Goal: Contribute content: Contribute content

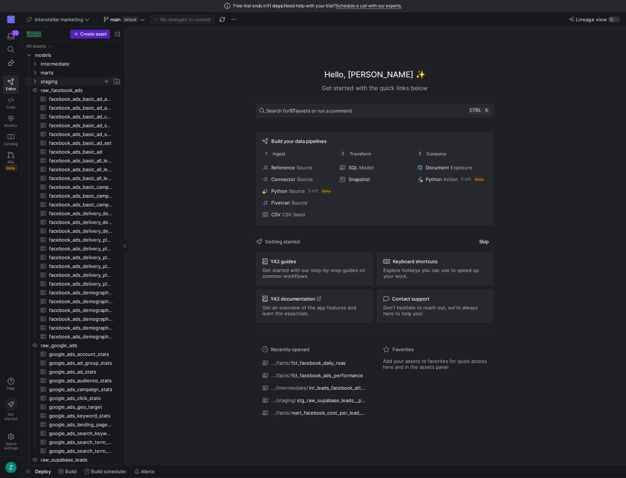
click at [35, 81] on icon "Press SPACE to select this row." at bounding box center [35, 81] width 2 height 4
click at [35, 78] on y42-icon at bounding box center [35, 81] width 6 height 6
click at [36, 72] on icon "Press SPACE to select this row." at bounding box center [35, 73] width 2 height 4
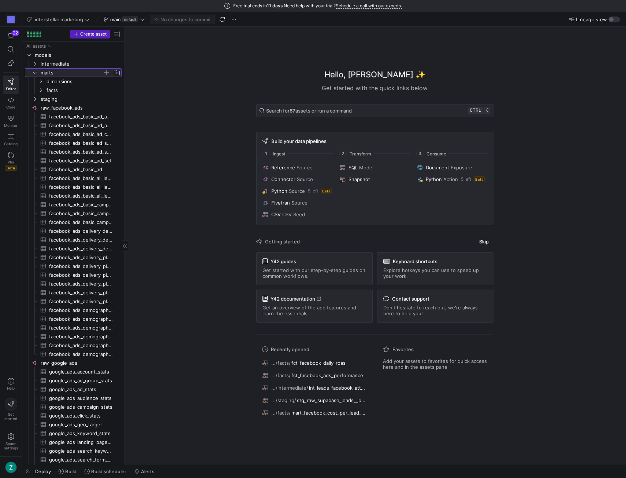
click at [36, 72] on icon at bounding box center [35, 73] width 4 height 2
click at [36, 72] on icon at bounding box center [35, 73] width 2 height 4
click at [40, 80] on icon "Press SPACE to select this row." at bounding box center [40, 81] width 5 height 4
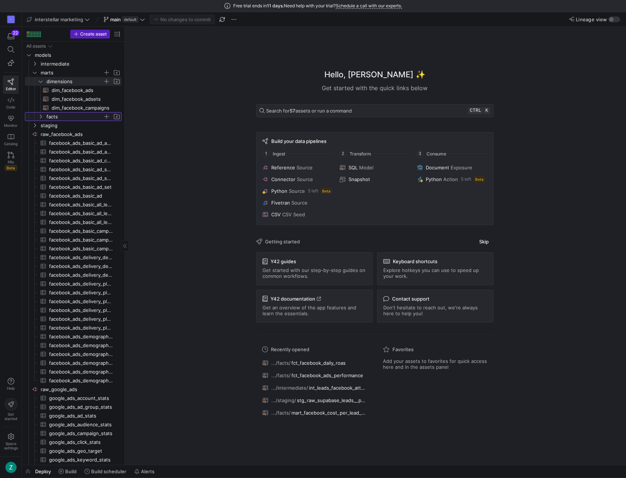
click at [42, 115] on icon "Press SPACE to select this row." at bounding box center [40, 116] width 5 height 4
click at [34, 151] on icon "Press SPACE to select this row." at bounding box center [34, 151] width 5 height 4
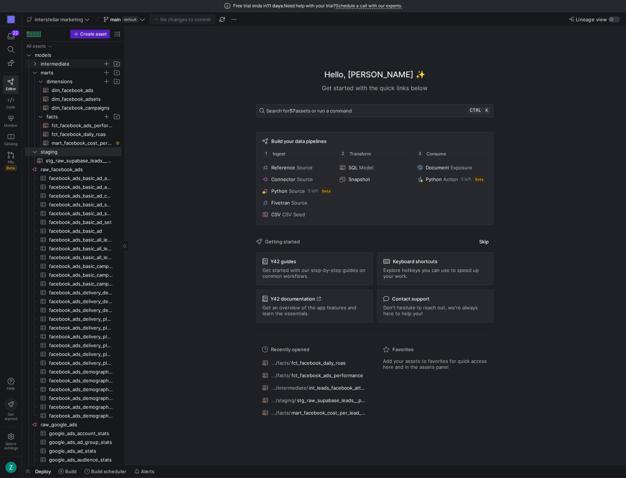
click at [35, 65] on icon "Press SPACE to select this row." at bounding box center [34, 64] width 5 height 4
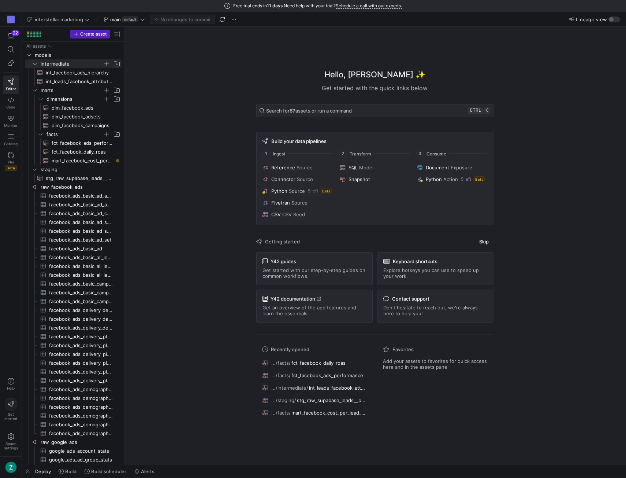
drag, startPoint x: 472, startPoint y: 6, endPoint x: 432, endPoint y: 1, distance: 40.6
click at [432, 1] on div "Free trial ends [DATE]. Need help with your trial? Schedule a call with our exp…" at bounding box center [313, 6] width 626 height 12
drag, startPoint x: 464, startPoint y: 8, endPoint x: 431, endPoint y: 8, distance: 33.3
click at [431, 8] on div "Free trial ends [DATE]. Need help with your trial? Schedule a call with our exp…" at bounding box center [313, 6] width 626 height 12
drag, startPoint x: 125, startPoint y: 191, endPoint x: 181, endPoint y: 187, distance: 55.8
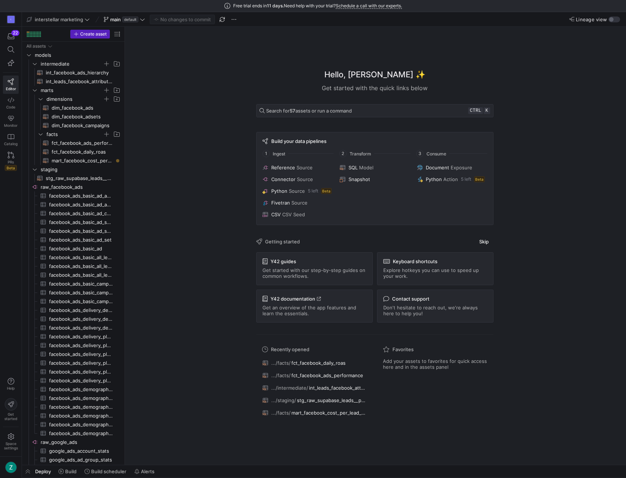
click at [181, 187] on y42-asset-welcome-view "Hello, [PERSON_NAME] ✨ Get started with the quick links below Search for 57 ass…" at bounding box center [376, 246] width 502 height 438
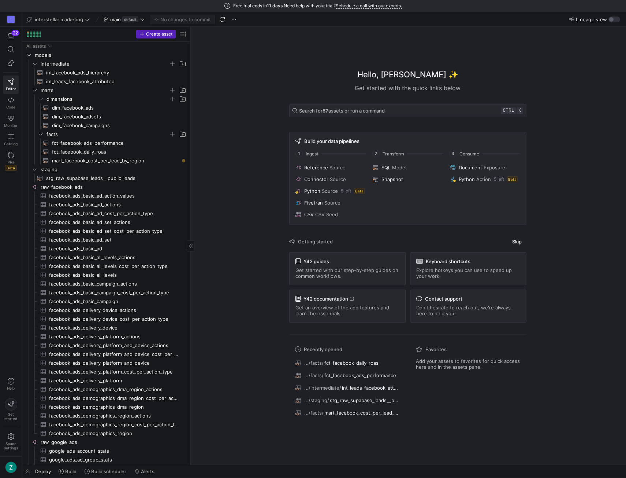
drag, startPoint x: 124, startPoint y: 191, endPoint x: 190, endPoint y: 186, distance: 66.1
click at [190, 186] on div at bounding box center [190, 246] width 0 height 438
click at [102, 133] on span "facts" at bounding box center [108, 134] width 122 height 8
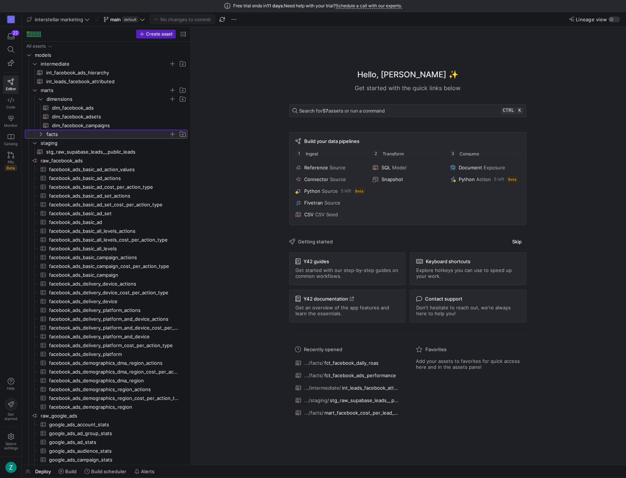
click at [102, 133] on span "facts" at bounding box center [108, 134] width 122 height 8
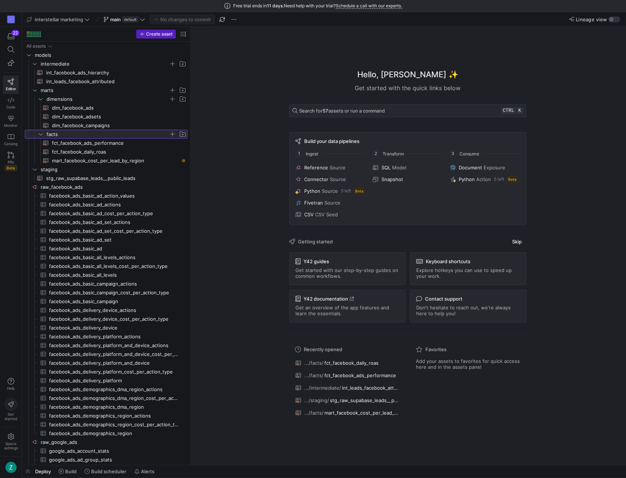
click at [171, 133] on span "button" at bounding box center [172, 133] width 7 height 7
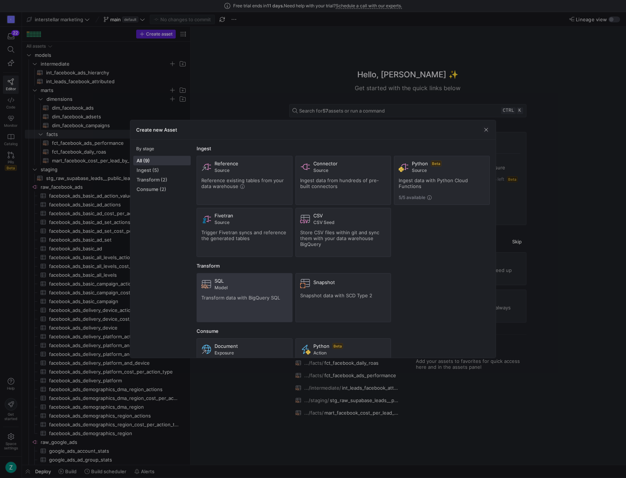
click at [233, 286] on span "Model" at bounding box center [251, 287] width 73 height 5
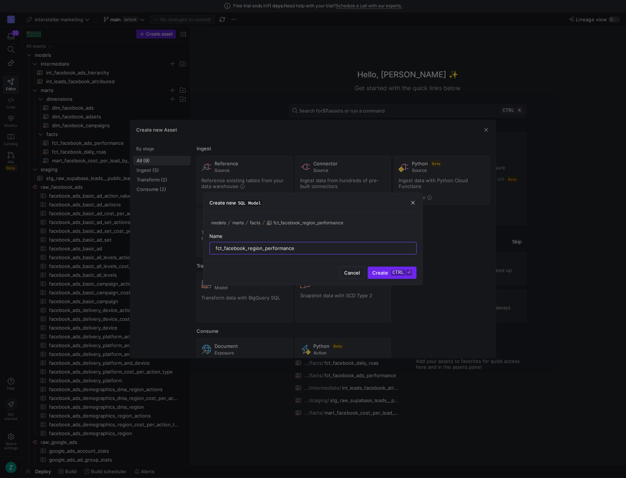
type input "fct_facebook_region_performance"
click at [379, 273] on span "Create ctrl ⏎" at bounding box center [393, 273] width 40 height 6
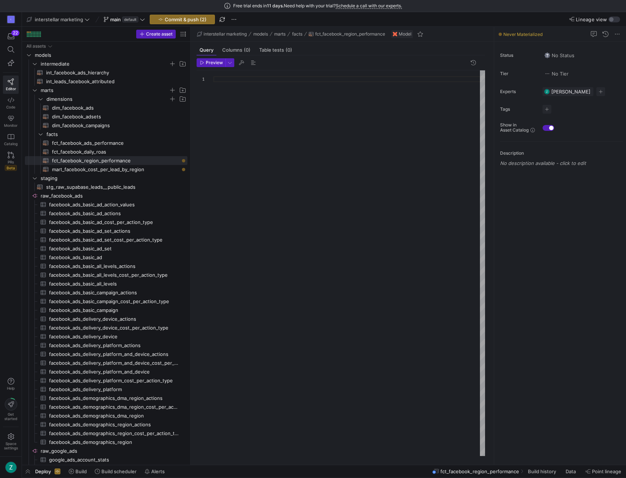
click at [247, 78] on div at bounding box center [350, 263] width 272 height 386
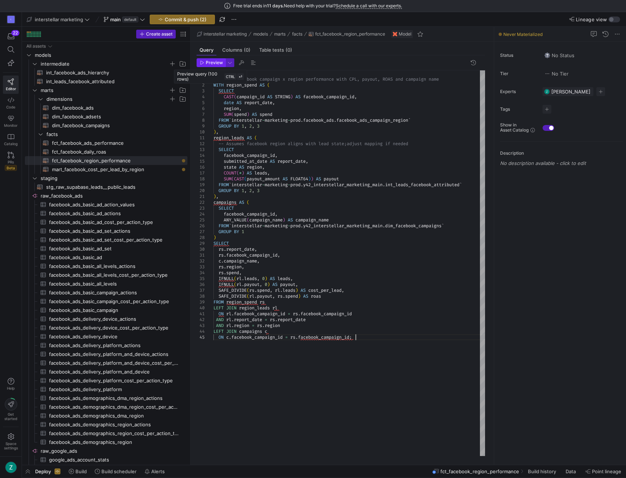
click at [211, 66] on span "button" at bounding box center [211, 63] width 28 height 8
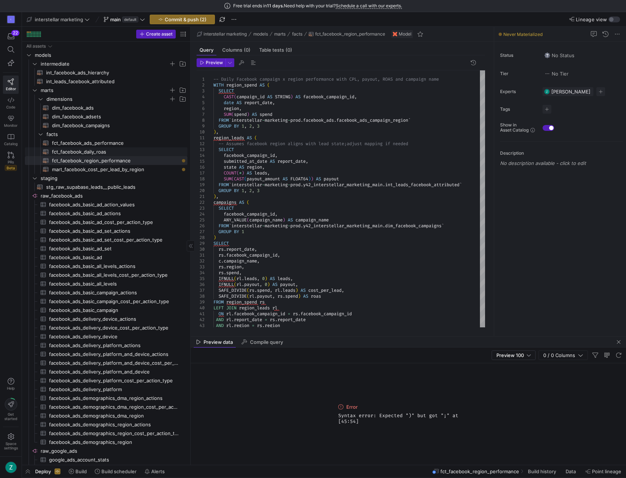
click at [113, 153] on span "fct_facebook_daily_roas​​​​​​​​​​" at bounding box center [115, 152] width 127 height 8
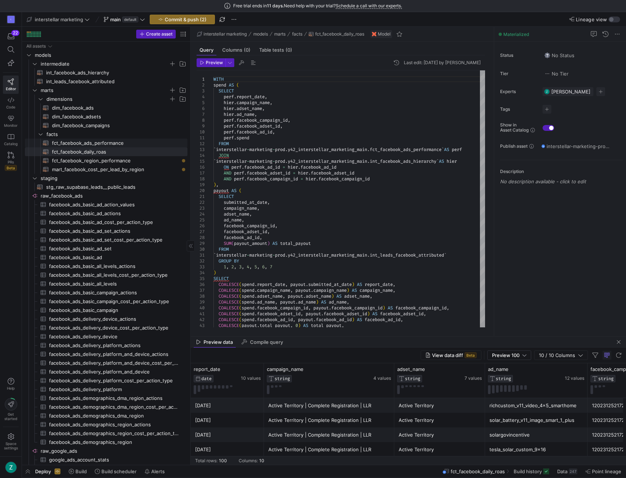
click at [100, 140] on span "fct_facebook_ads_performance​​​​​​​​​​" at bounding box center [115, 143] width 127 height 8
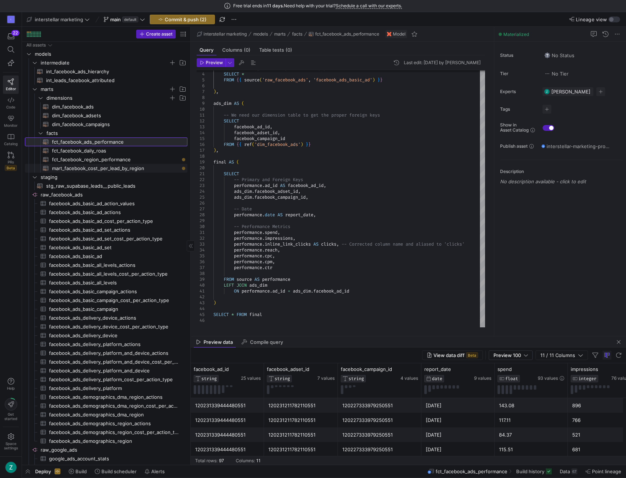
scroll to position [2, 0]
click at [116, 156] on span "fct_facebook_region_performance​​​​​​​​​​" at bounding box center [115, 158] width 127 height 8
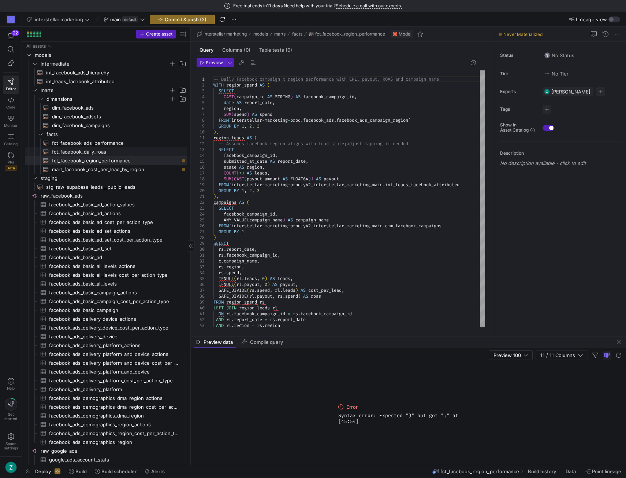
click at [117, 151] on span "fct_facebook_daily_roas​​​​​​​​​​" at bounding box center [115, 152] width 127 height 8
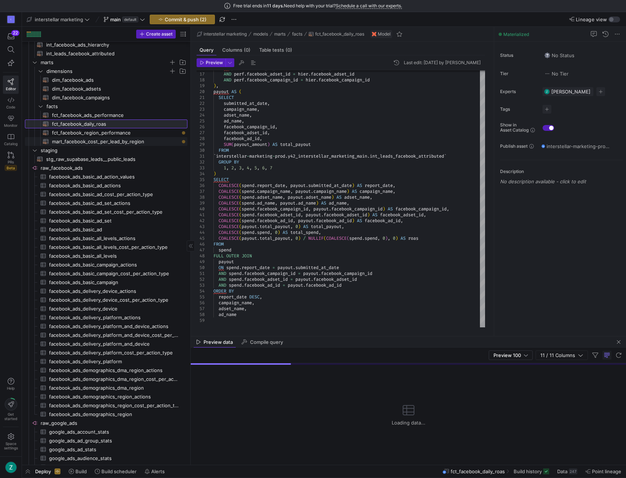
scroll to position [29, 0]
click at [124, 134] on span "fct_facebook_region_performance​​​​​​​​​​" at bounding box center [115, 132] width 127 height 8
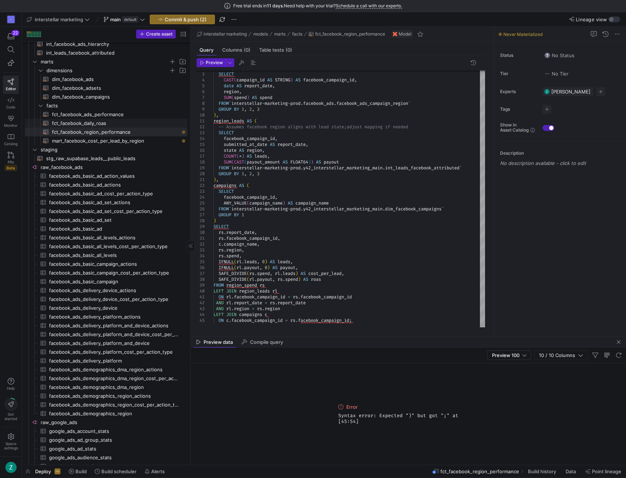
click at [100, 122] on span "fct_facebook_daily_roas​​​​​​​​​​" at bounding box center [115, 123] width 127 height 8
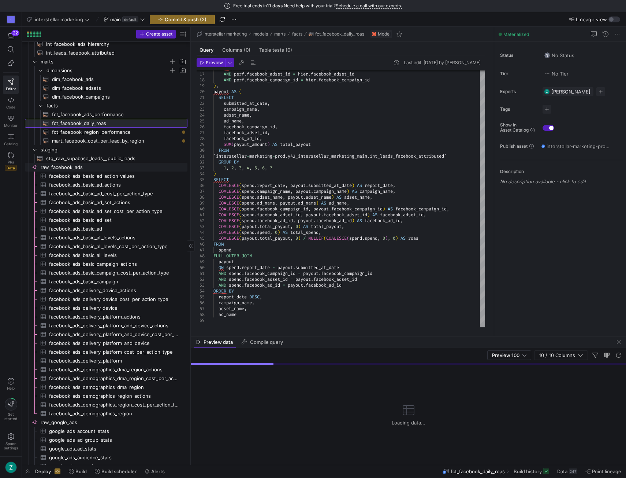
scroll to position [29, 0]
click at [113, 132] on span "fct_facebook_region_performance​​​​​​​​​​" at bounding box center [115, 131] width 127 height 8
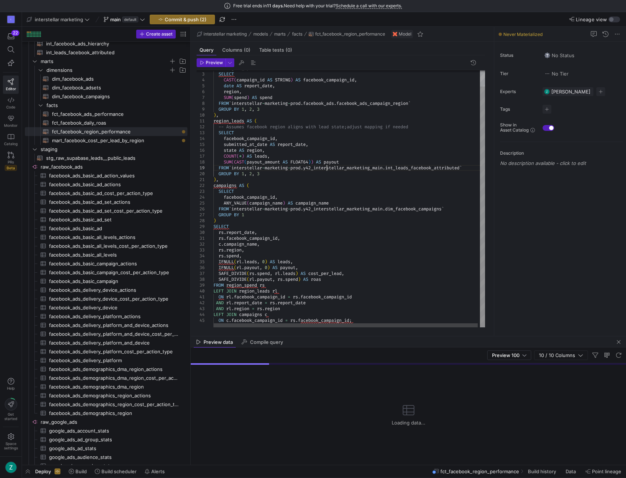
click at [326, 164] on div "WITH region_spend AS ( SELECT CAST ( campaign_id AS STRING ) AS facebook_campai…" at bounding box center [351, 190] width 274 height 274
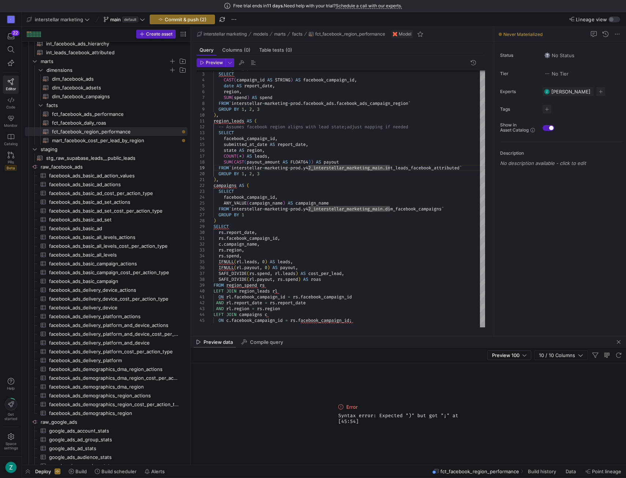
drag, startPoint x: 338, startPoint y: 419, endPoint x: 485, endPoint y: 416, distance: 147.3
click at [485, 416] on div "Error Syntax error: Expected ")" but got ";" at [45:54]" at bounding box center [409, 413] width 436 height 101
copy span "Syntax error: Expected ")" but got ";" at [45:54]"
click at [363, 201] on div "WITH region_spend AS ( SELECT CAST ( campaign_id AS STRING ) AS facebook_campai…" at bounding box center [351, 190] width 274 height 274
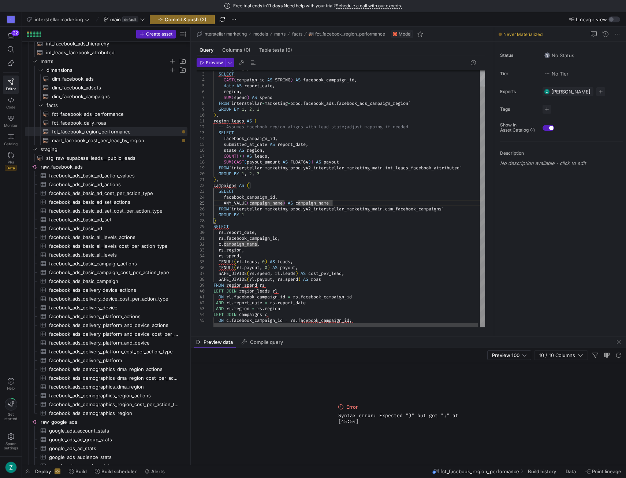
click at [355, 216] on div "WITH region_spend AS ( SELECT CAST ( campaign_id AS STRING ) AS facebook_campai…" at bounding box center [351, 190] width 274 height 274
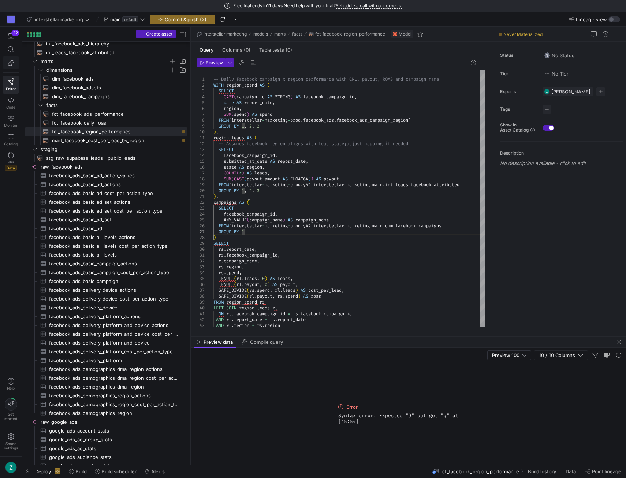
click at [12, 63] on icon "button" at bounding box center [11, 62] width 7 height 7
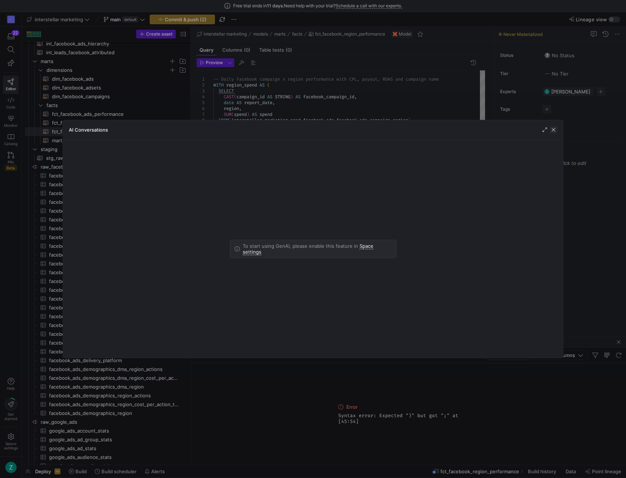
click at [554, 129] on span "button" at bounding box center [553, 129] width 7 height 7
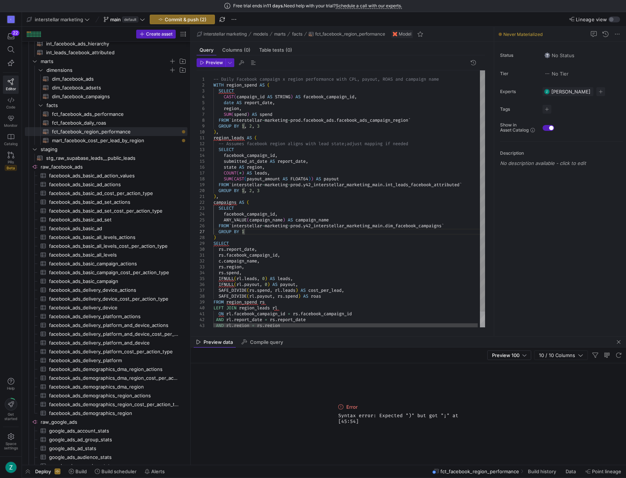
click at [377, 148] on div "WITH region_spend AS ( SELECT CAST ( campaign_id AS STRING ) AS facebook_campai…" at bounding box center [351, 207] width 274 height 274
type textarea "-- Daily Facebook campaign x region performance with CPL, payout, ROAS and camp…"
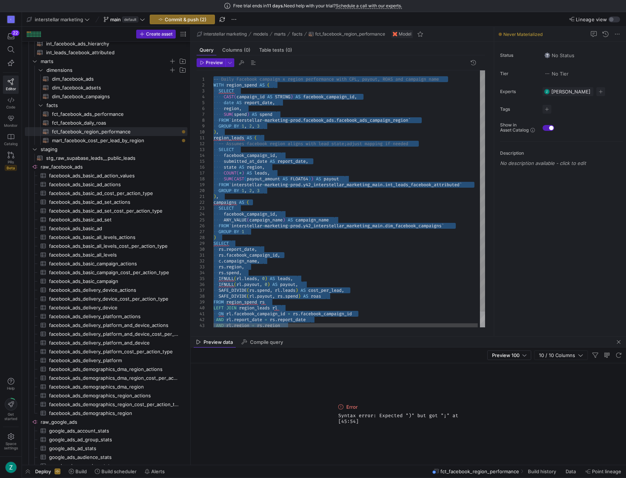
scroll to position [0, 0]
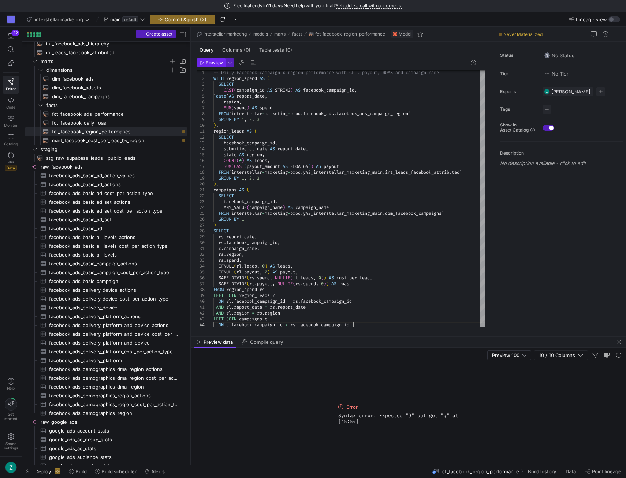
click at [205, 61] on span "Preview" at bounding box center [211, 62] width 23 height 5
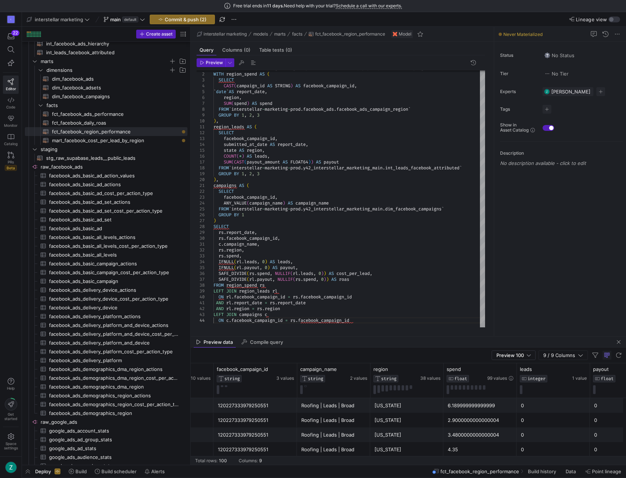
scroll to position [0, 52]
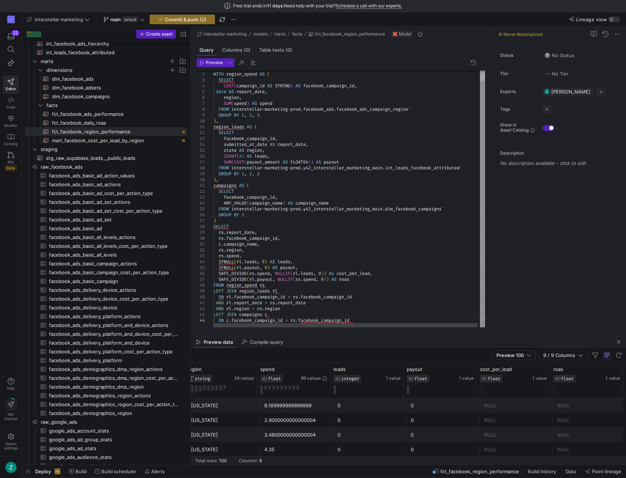
click at [436, 231] on div "-- Daily Facebook campaign x region performance wi th CPL, payout, ROAS and cam…" at bounding box center [351, 193] width 274 height 268
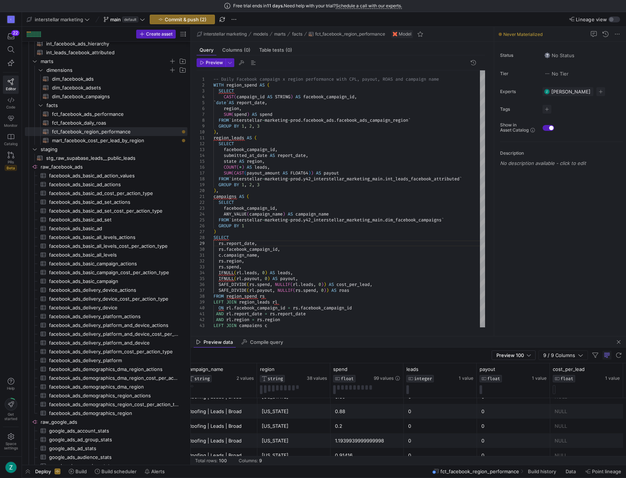
scroll to position [1401, 0]
click at [483, 3] on div "Free trial ends [DATE]. Need help with your trial? Schedule a call with our exp…" at bounding box center [313, 6] width 626 height 12
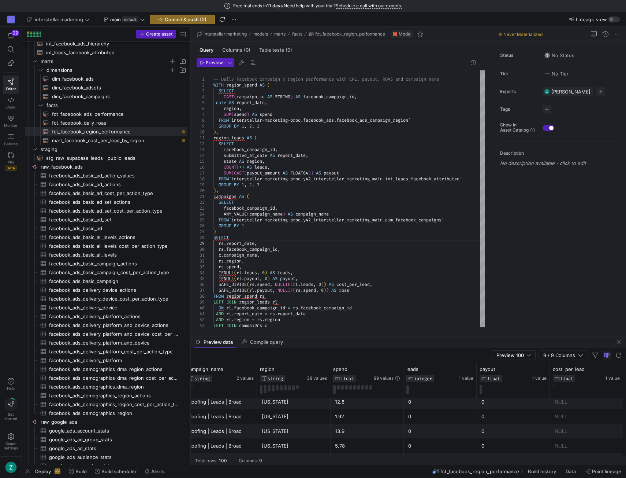
scroll to position [1220, 0]
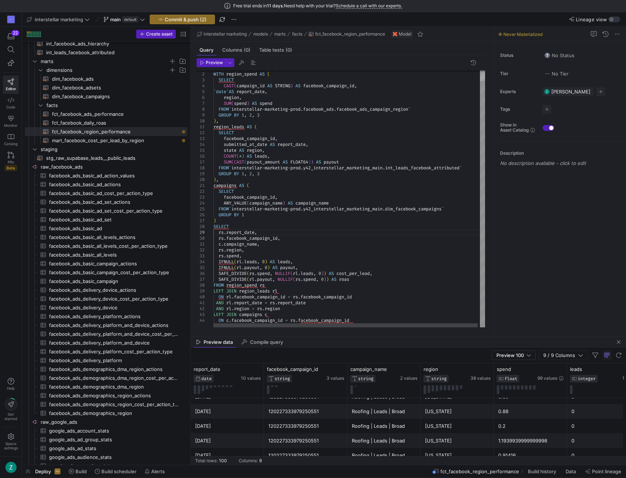
click at [314, 136] on div "-- Daily Facebook campaign x region performance wi th CPL, payout, ROAS and cam…" at bounding box center [351, 193] width 274 height 268
type textarea "-- Daily Facebook campaign x region performance with CPL, payout, ROAS and camp…"
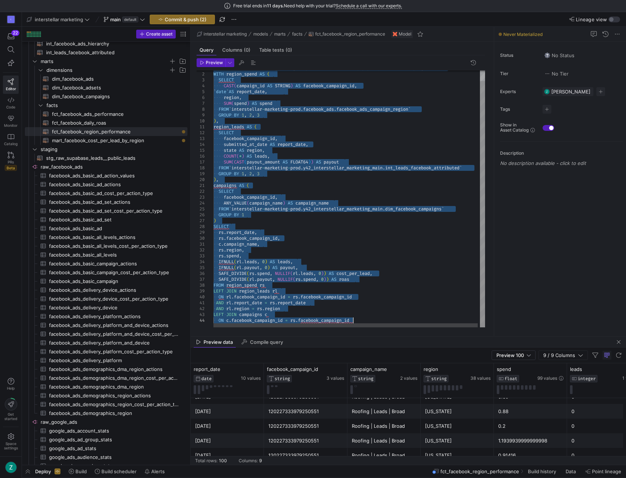
scroll to position [0, 0]
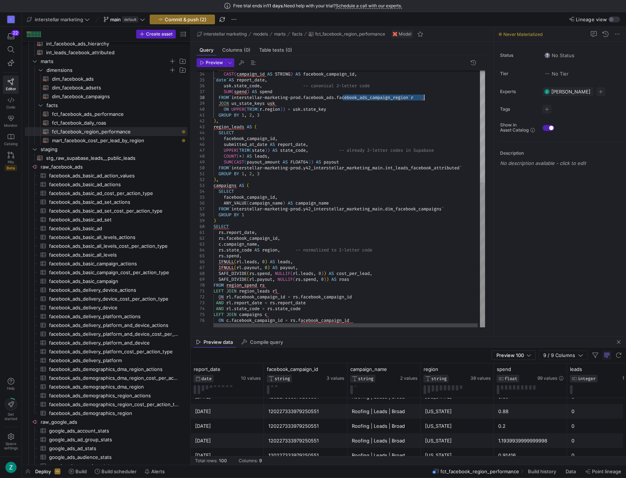
drag, startPoint x: 344, startPoint y: 95, endPoint x: 425, endPoint y: 96, distance: 81.3
click at [428, 96] on div "SELECT CAST ( campaign_id AS STRING ) AS facebook_campaign_id , ` date ` AS rep…" at bounding box center [351, 100] width 274 height 456
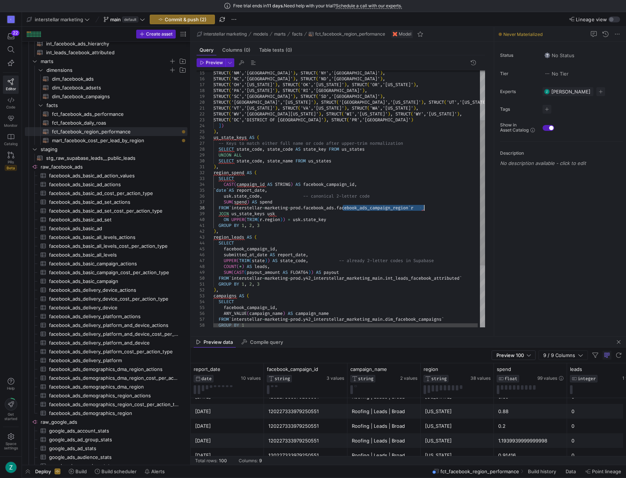
click at [388, 208] on div "SELECT CAST ( campaign_id AS STRING ) AS facebook_campaign_id , ` date ` AS rep…" at bounding box center [351, 210] width 274 height 456
drag, startPoint x: 398, startPoint y: 208, endPoint x: 343, endPoint y: 205, distance: 54.7
click at [343, 205] on div "SELECT CAST ( campaign_id AS STRING ) AS facebook_campaign_id , ` date ` AS rep…" at bounding box center [351, 210] width 274 height 456
drag, startPoint x: 367, startPoint y: 207, endPoint x: 374, endPoint y: 205, distance: 7.0
click at [367, 207] on div "SELECT CAST ( campaign_id AS STRING ) AS facebook_campaign_id , ` date ` AS rep…" at bounding box center [351, 210] width 274 height 456
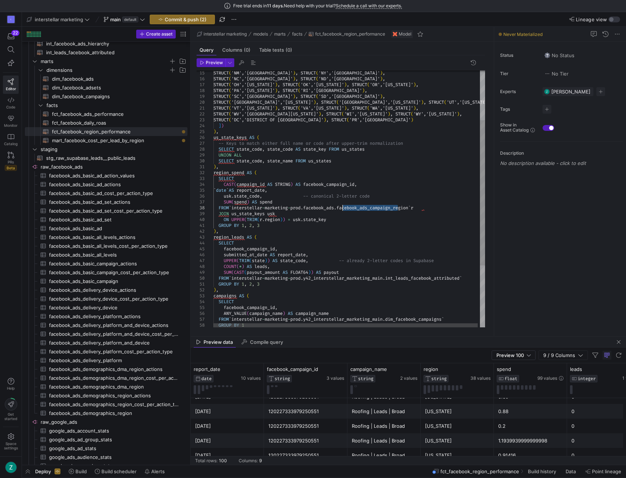
click at [375, 204] on div "SELECT CAST ( campaign_id AS STRING ) AS facebook_campaign_id , ` date ` AS rep…" at bounding box center [351, 210] width 274 height 456
drag, startPoint x: 399, startPoint y: 206, endPoint x: 344, endPoint y: 207, distance: 54.6
click at [344, 207] on div "SELECT CAST ( campaign_id AS STRING ) AS facebook_campaign_id , ` date ` AS rep…" at bounding box center [351, 210] width 274 height 456
click at [380, 188] on div "SELECT CAST ( campaign_id AS STRING ) AS facebook_campaign_id , ` date ` AS rep…" at bounding box center [351, 210] width 274 height 456
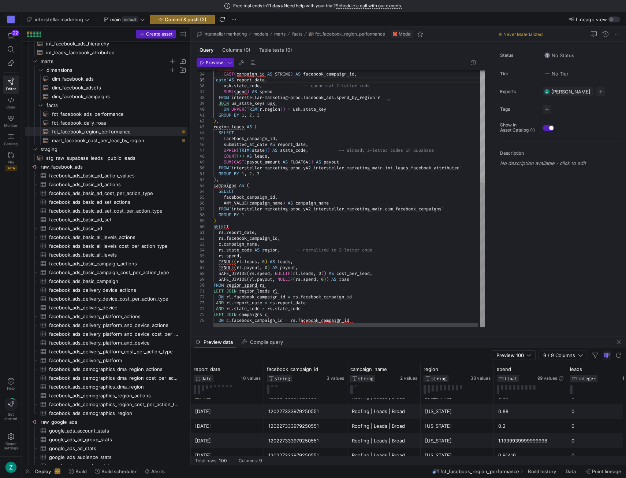
click at [321, 164] on div "SELECT CAST ( campaign_id AS STRING ) AS facebook_campaign_id , ` date ` AS rep…" at bounding box center [351, 100] width 274 height 456
type textarea "-- Daily Facebook campaign x US state performance with CPL, payout, ROAS, campa…"
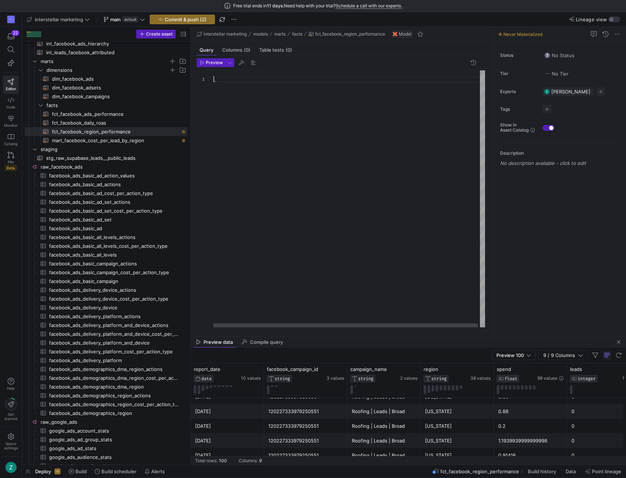
scroll to position [5, 0]
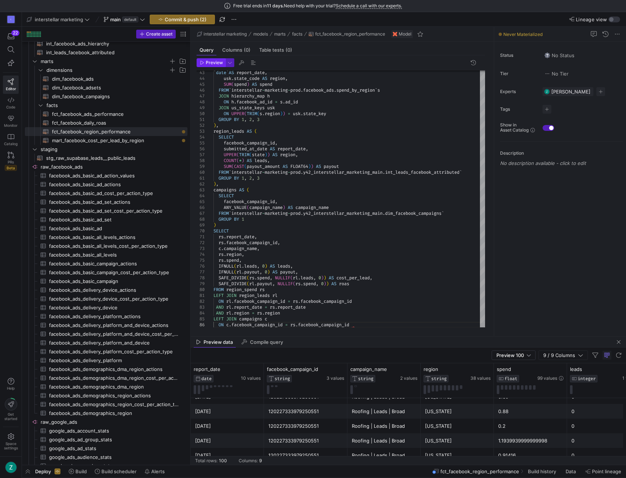
click at [213, 62] on span "Preview" at bounding box center [214, 62] width 17 height 5
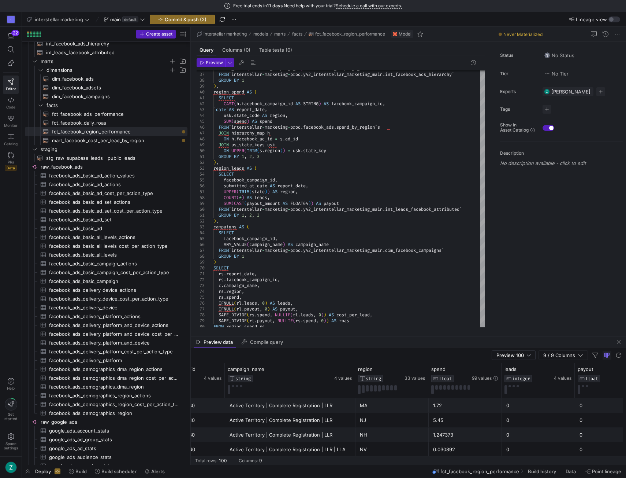
scroll to position [0, 135]
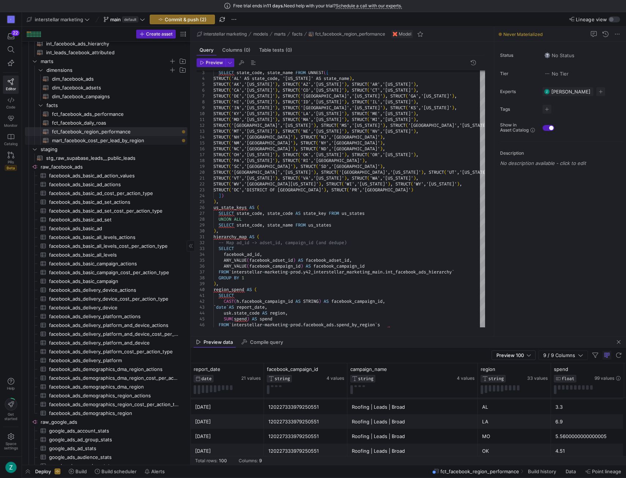
click at [138, 137] on span "mart_facebook_cost_per_lead_by_region​​​​​​​​​​" at bounding box center [115, 140] width 127 height 8
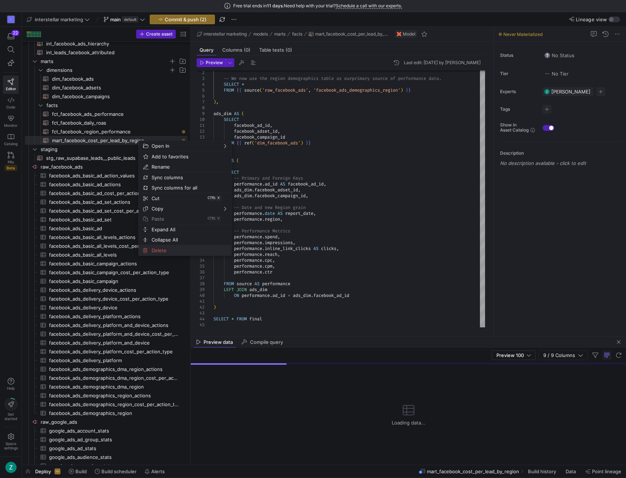
click at [163, 250] on span "Delete" at bounding box center [179, 250] width 60 height 10
type textarea "-- Daily Facebook campaign x US state performance using spend_by_region, with C…"
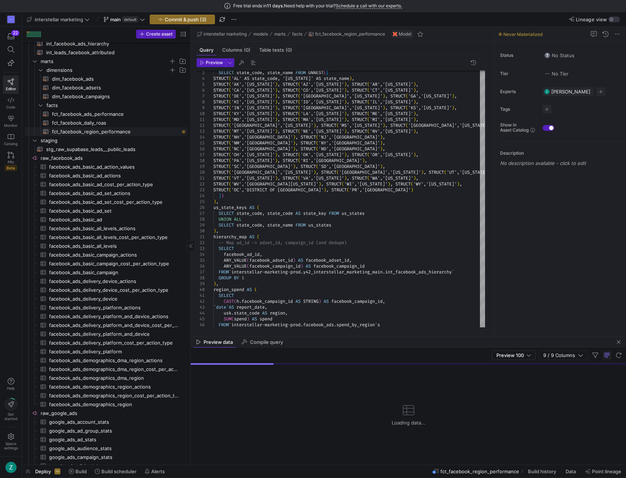
click at [119, 130] on span "fct_facebook_region_performance​​​​​​​​​​" at bounding box center [115, 131] width 127 height 8
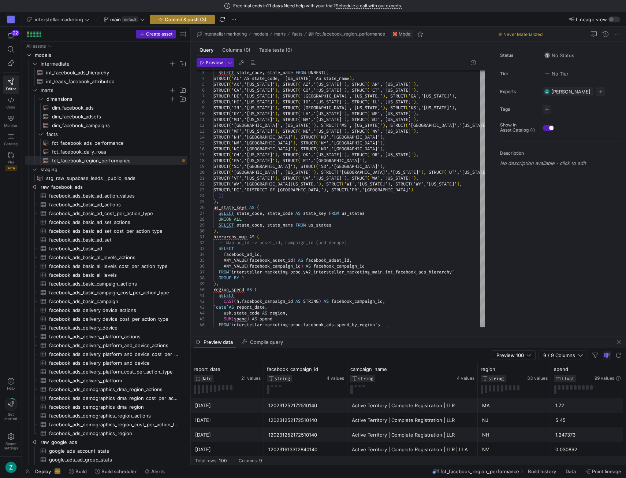
click at [190, 17] on span "Commit & push (3)" at bounding box center [186, 19] width 42 height 6
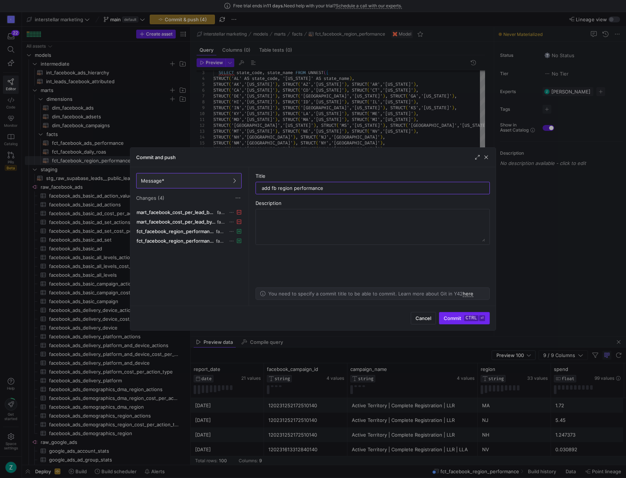
type input "add fb region performance"
click at [451, 315] on span "Commit ctrl ⏎" at bounding box center [464, 318] width 41 height 6
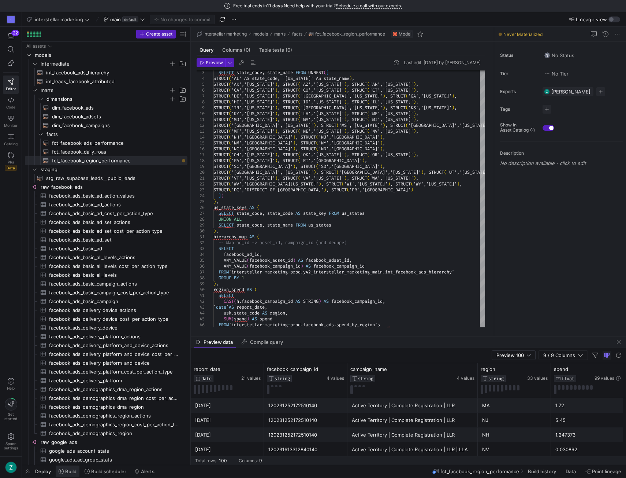
click at [73, 473] on span "Build" at bounding box center [70, 471] width 11 height 6
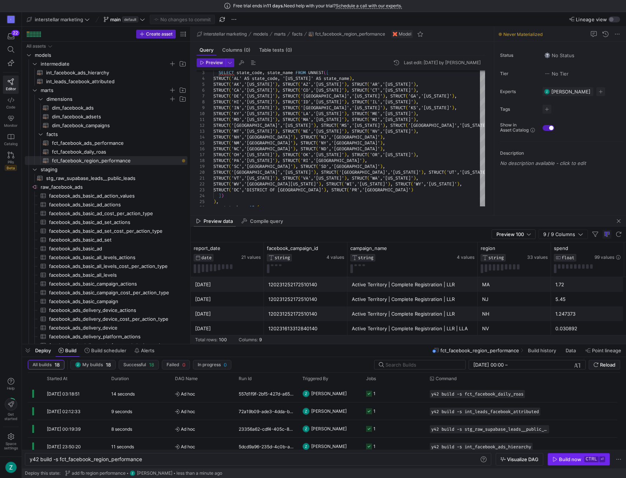
click at [576, 461] on div "Build now" at bounding box center [570, 459] width 22 height 6
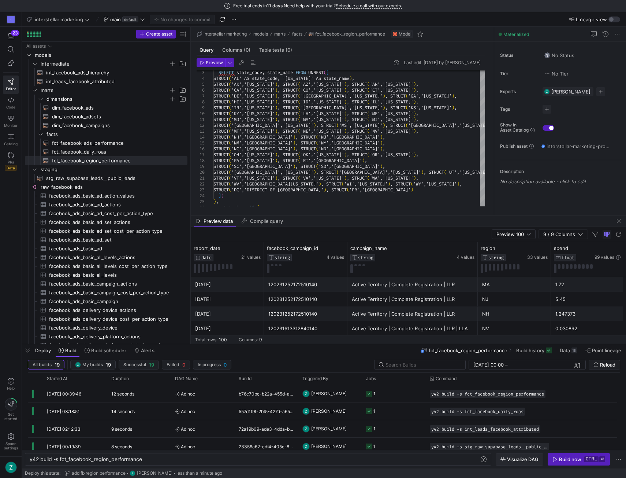
click at [516, 458] on span "Visualize DAG" at bounding box center [523, 459] width 32 height 6
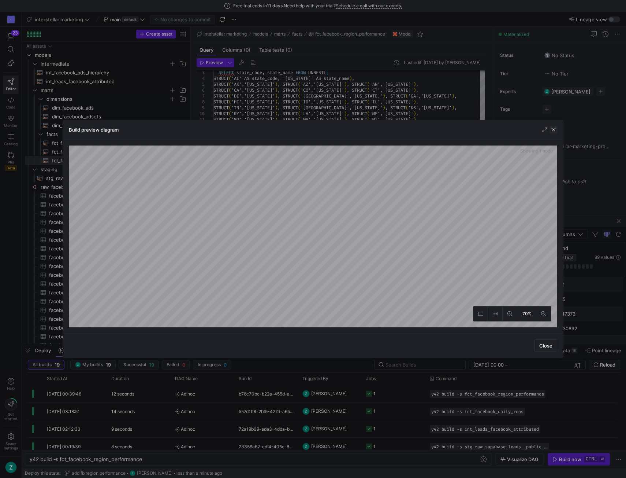
click at [553, 129] on span "button" at bounding box center [553, 129] width 7 height 7
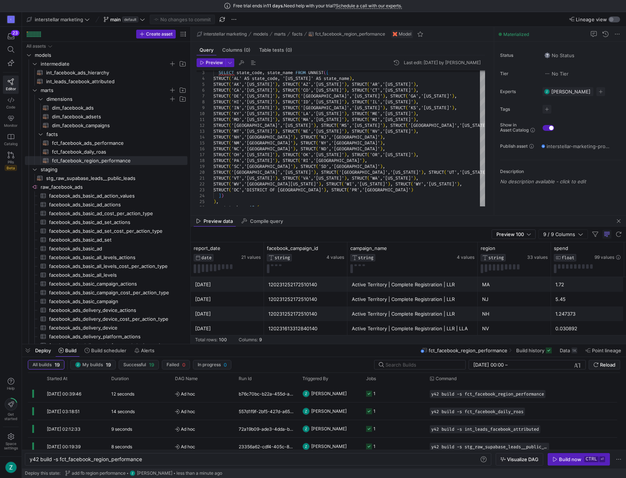
click at [611, 19] on div "button" at bounding box center [612, 19] width 4 height 4
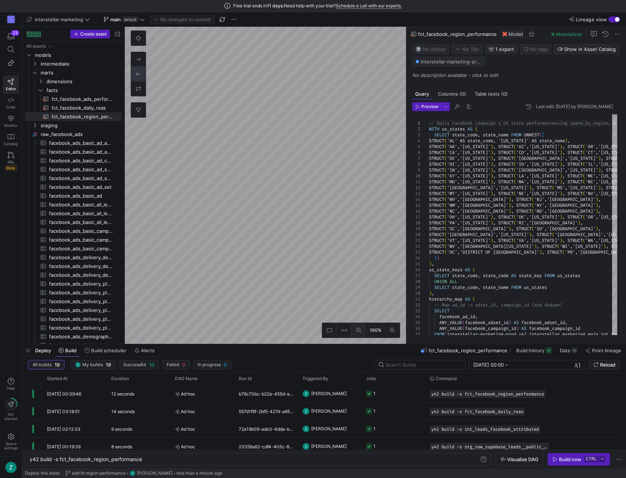
click at [360, 328] on icon at bounding box center [358, 330] width 5 height 5
click at [358, 328] on icon at bounding box center [358, 330] width 5 height 5
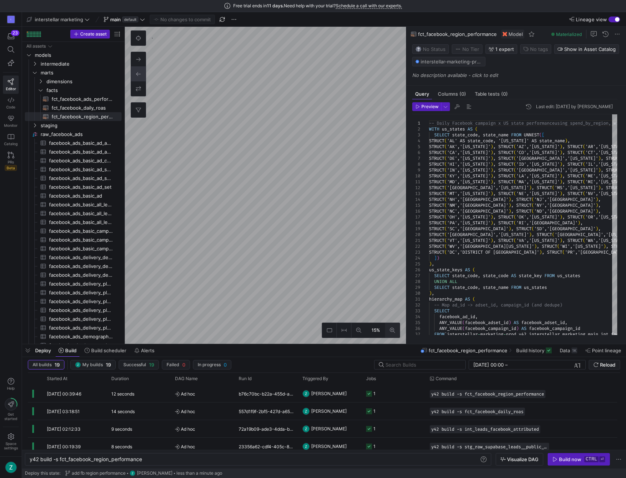
click at [388, 328] on button at bounding box center [392, 330] width 15 height 15
click at [361, 328] on icon at bounding box center [358, 330] width 5 height 5
